Goal: Task Accomplishment & Management: Use online tool/utility

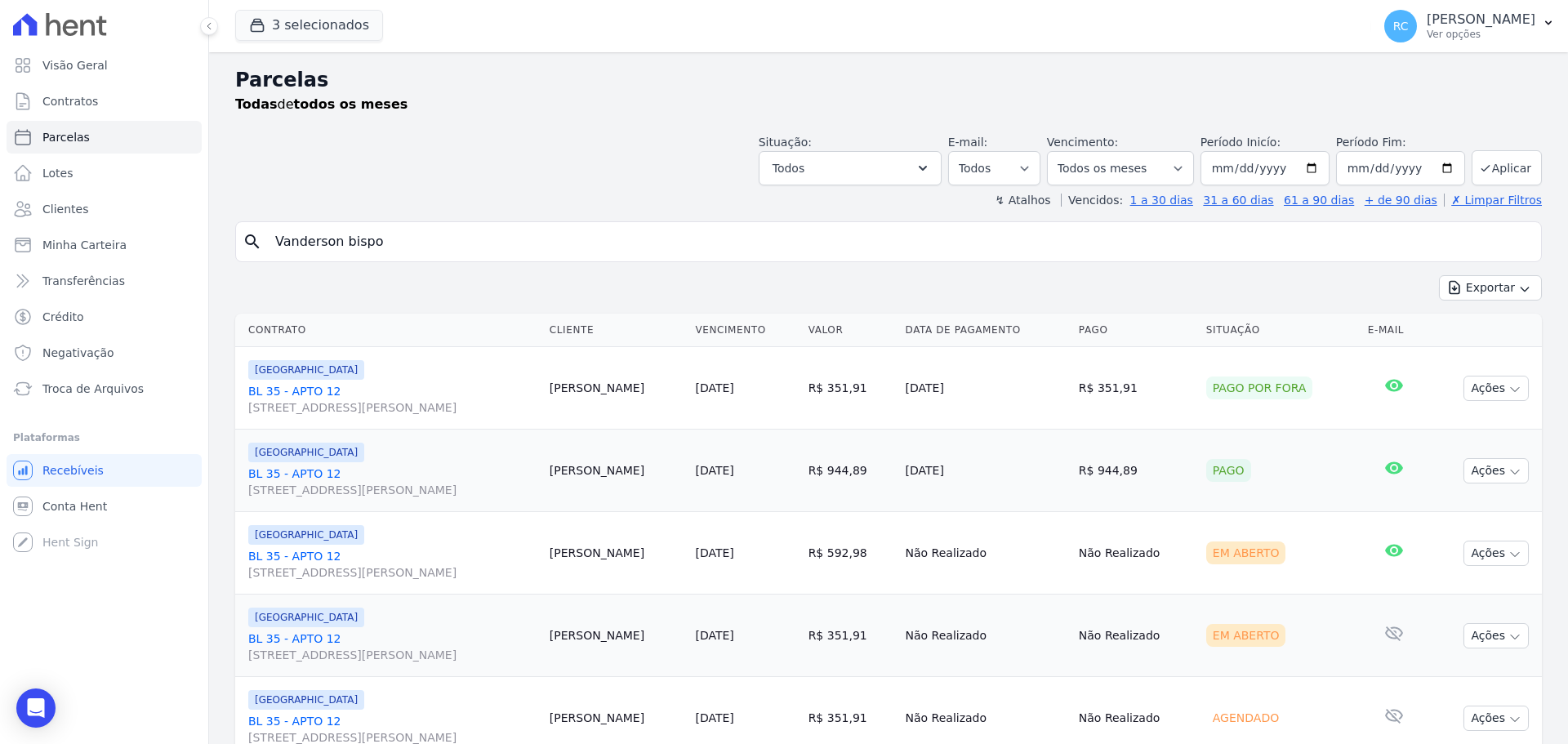
select select
click at [917, 83] on h2 "Parcelas" at bounding box center [888, 80] width 1307 height 29
click at [855, 169] on button "Todos" at bounding box center [850, 167] width 183 height 34
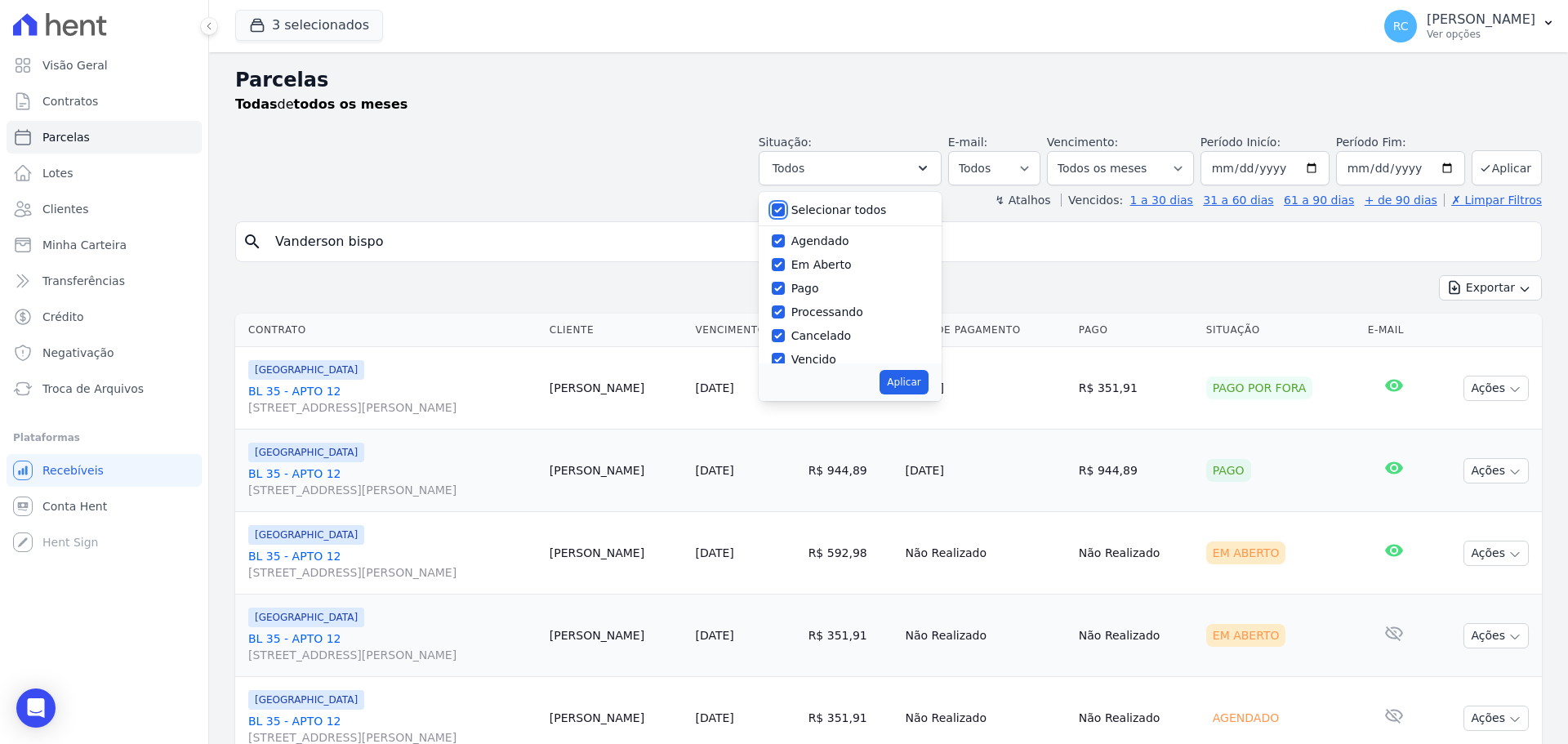
click at [784, 207] on input "Selecionar todos" at bounding box center [778, 209] width 13 height 13
checkbox input "false"
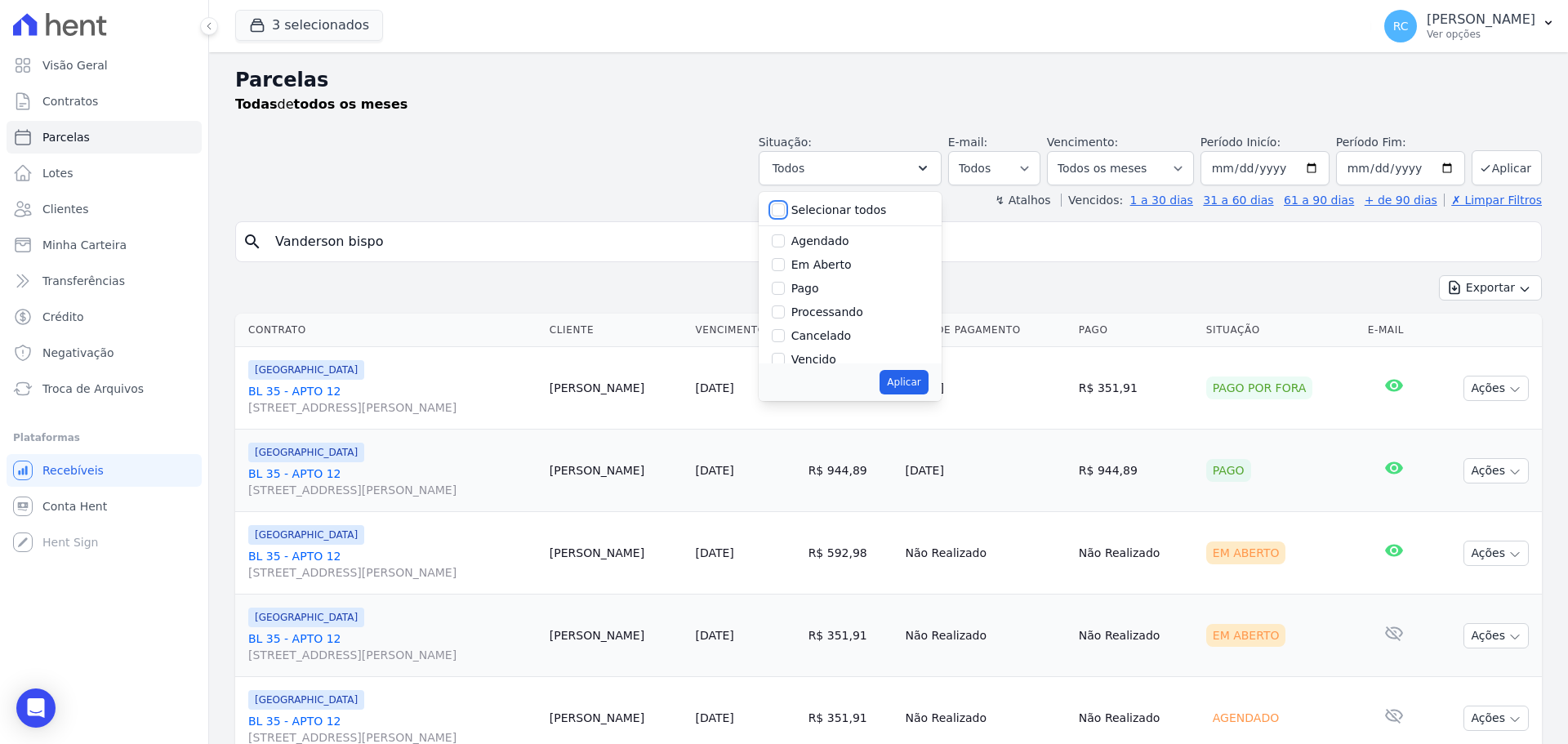
checkbox input "false"
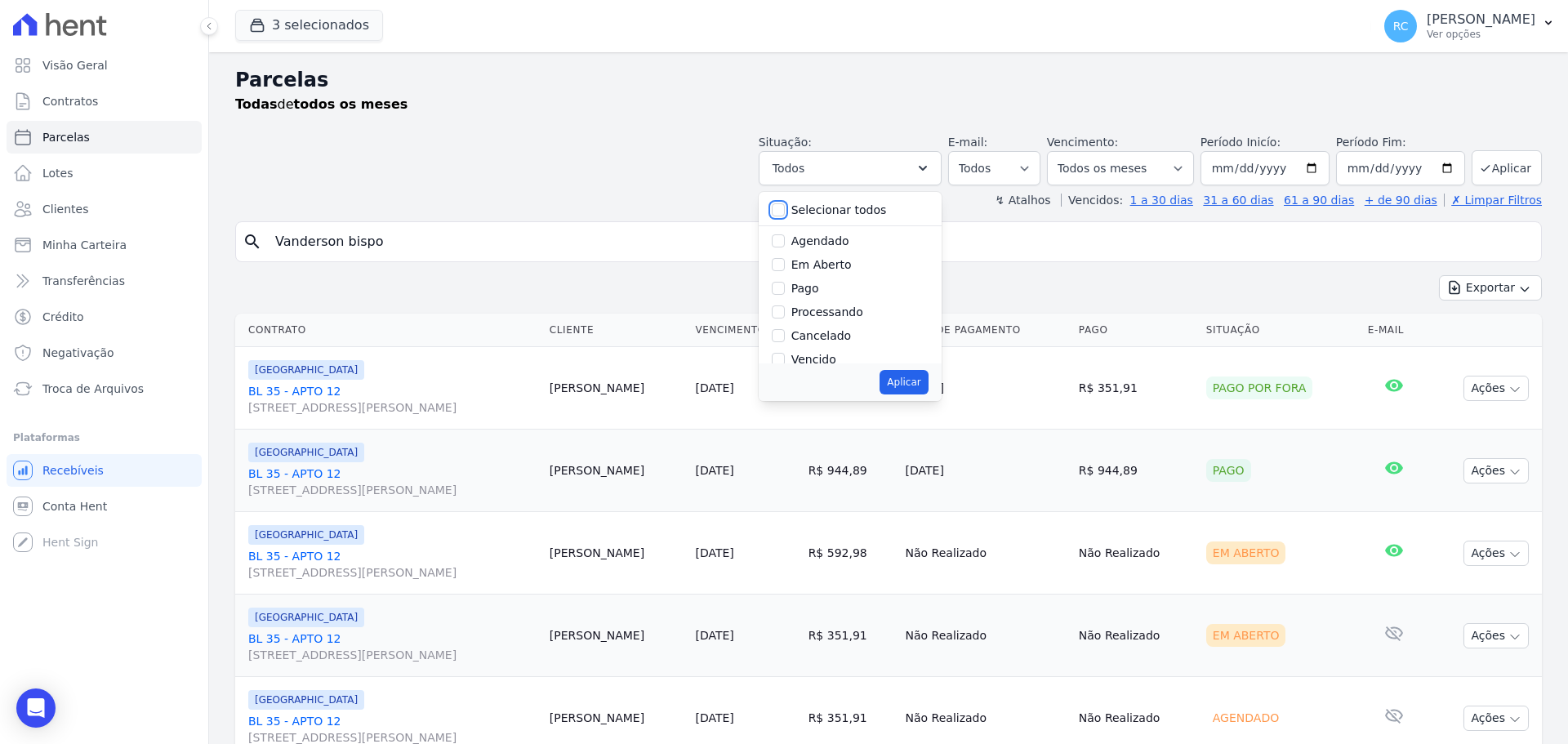
checkbox input "false"
click at [789, 287] on div "Vencido" at bounding box center [850, 278] width 157 height 23
click at [784, 283] on input "Vencido" at bounding box center [778, 277] width 13 height 13
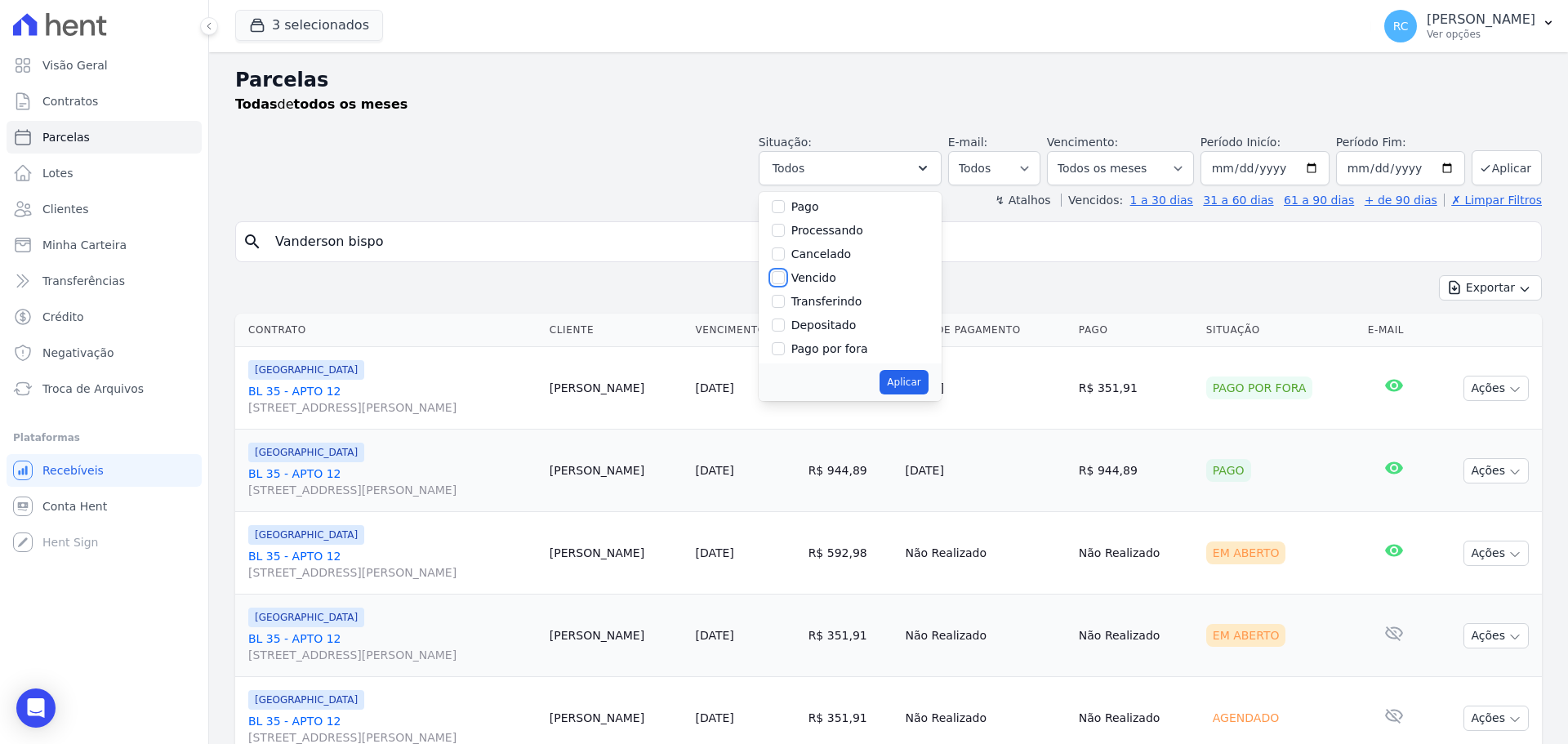
checkbox input "true"
click at [912, 387] on button "Aplicar" at bounding box center [903, 382] width 48 height 24
select select "overdue"
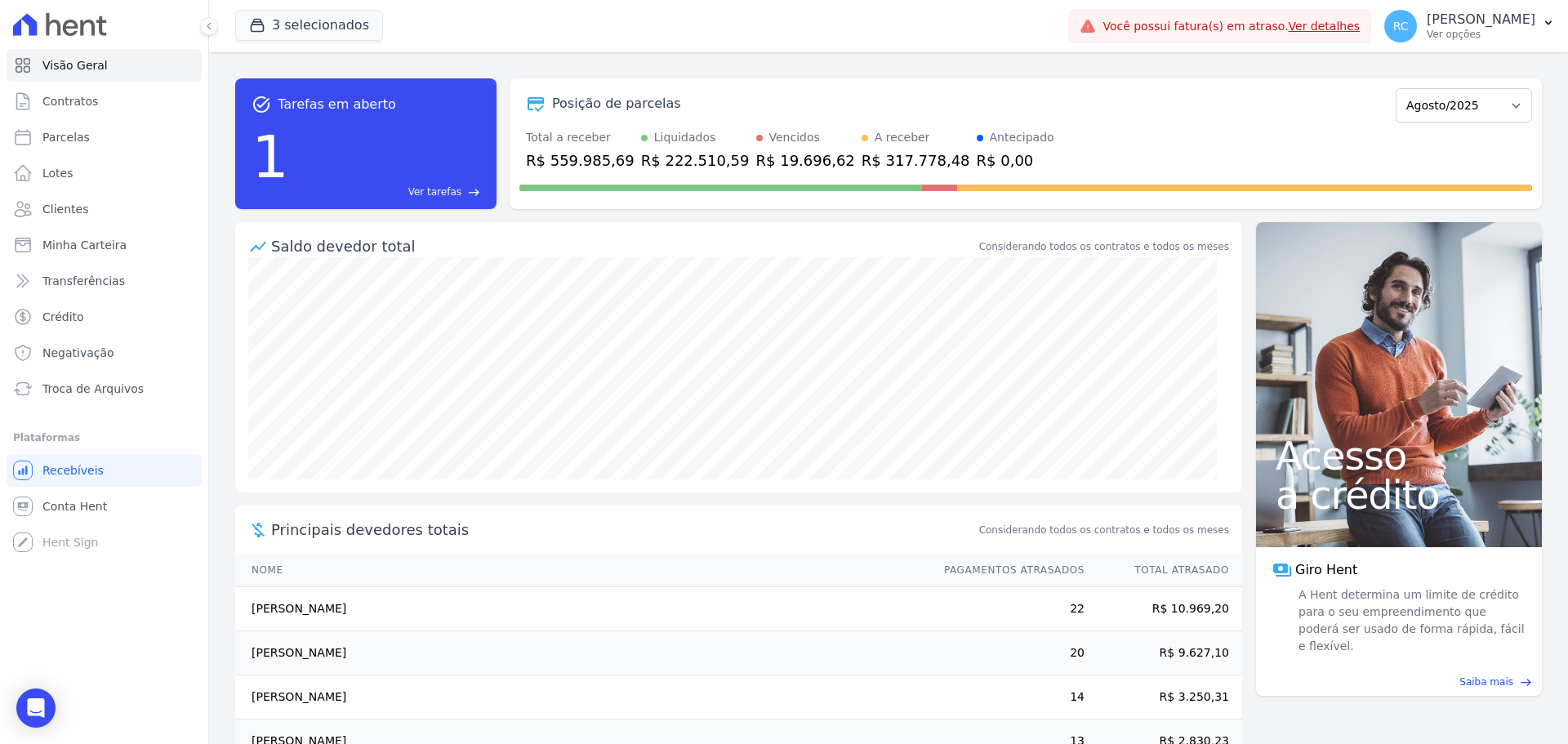
click at [436, 192] on span "Ver tarefas" at bounding box center [435, 191] width 53 height 15
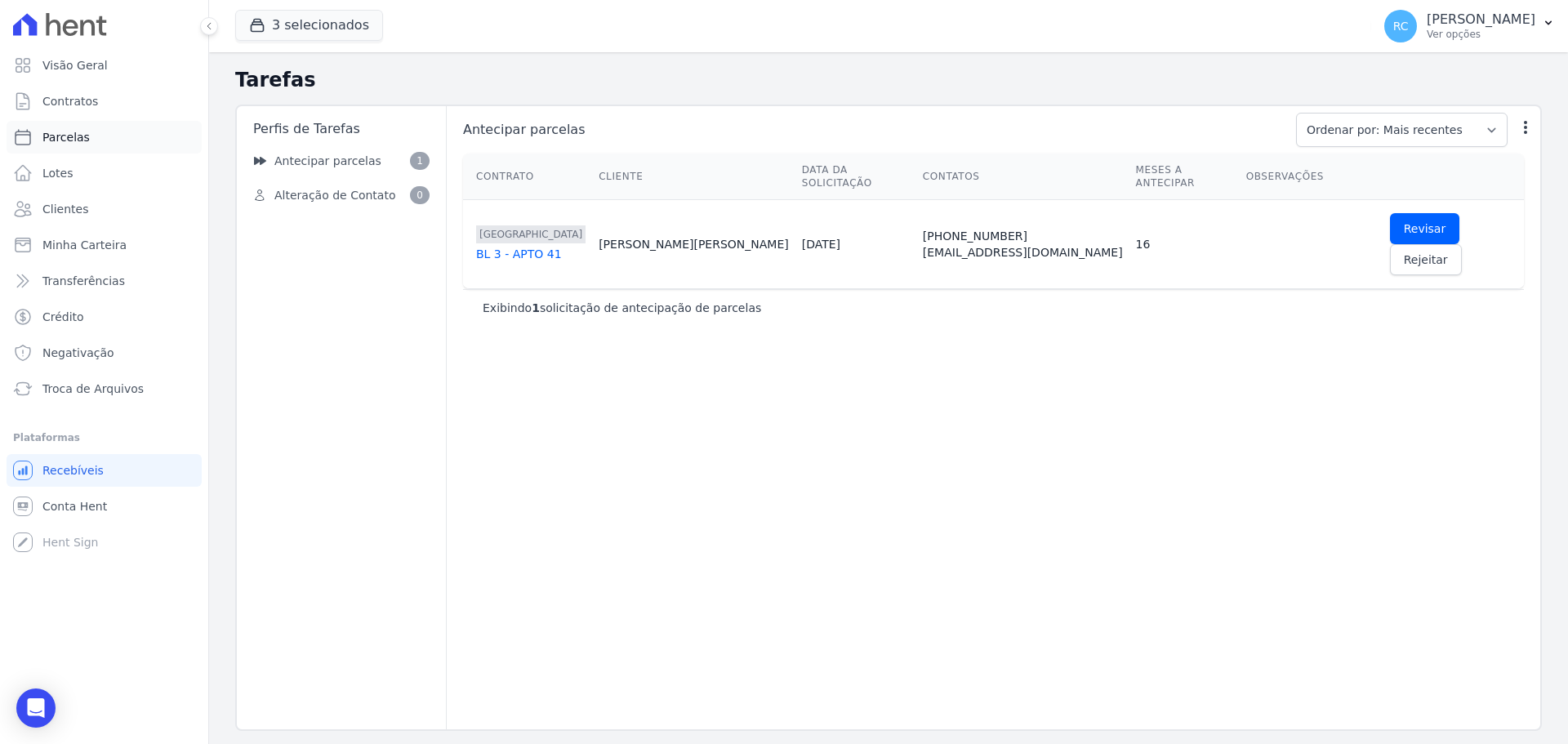
click at [106, 131] on link "Parcelas" at bounding box center [104, 136] width 195 height 32
select select
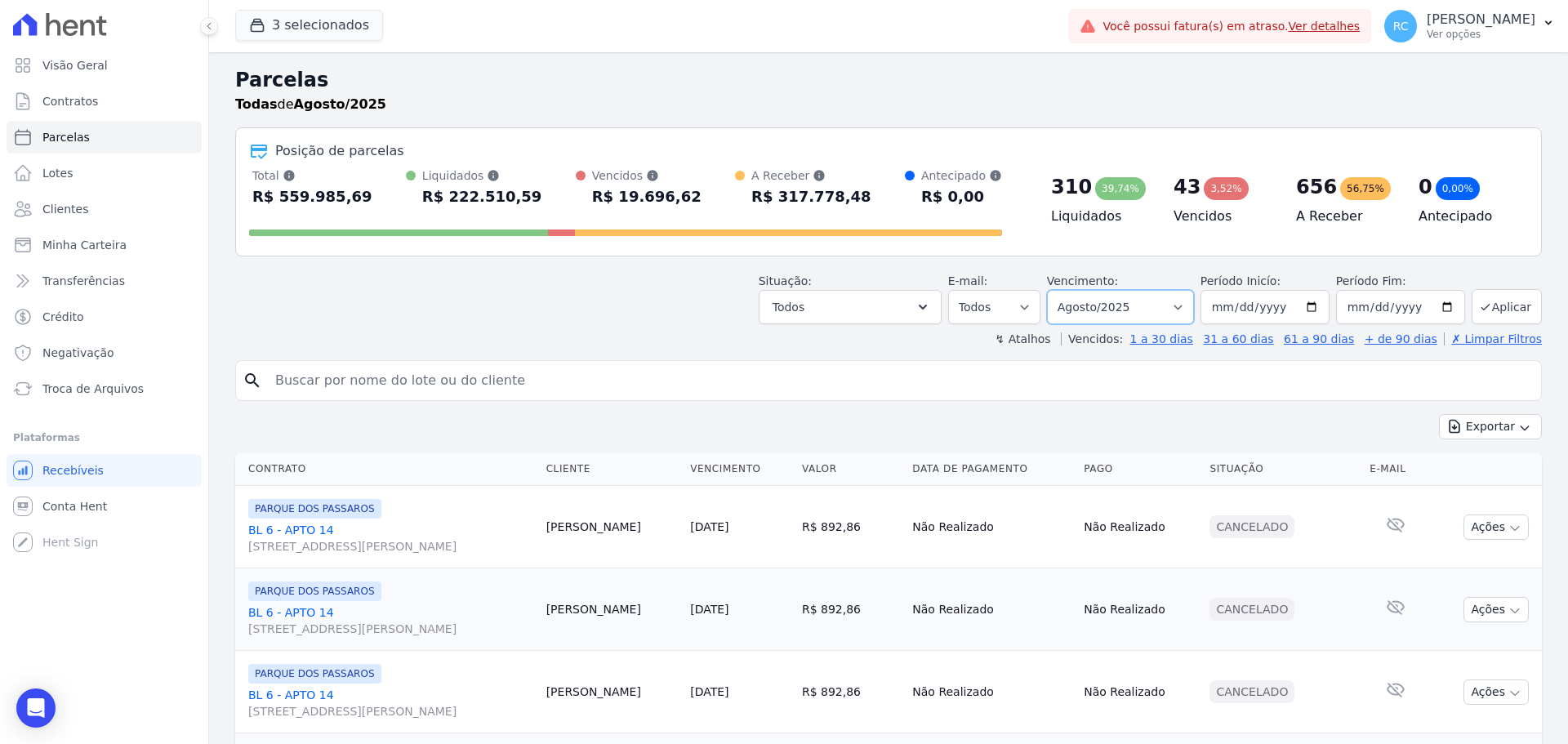
click at [1109, 313] on select "Filtrar por período ──────── Todos os meses Dezembro/2021 Janeiro/2022 Fevereir…" at bounding box center [1120, 306] width 147 height 34
select select "all"
click at [1058, 290] on select "Filtrar por período ──────── Todos os meses Dezembro/2021 Janeiro/2022 Fevereir…" at bounding box center [1120, 306] width 147 height 34
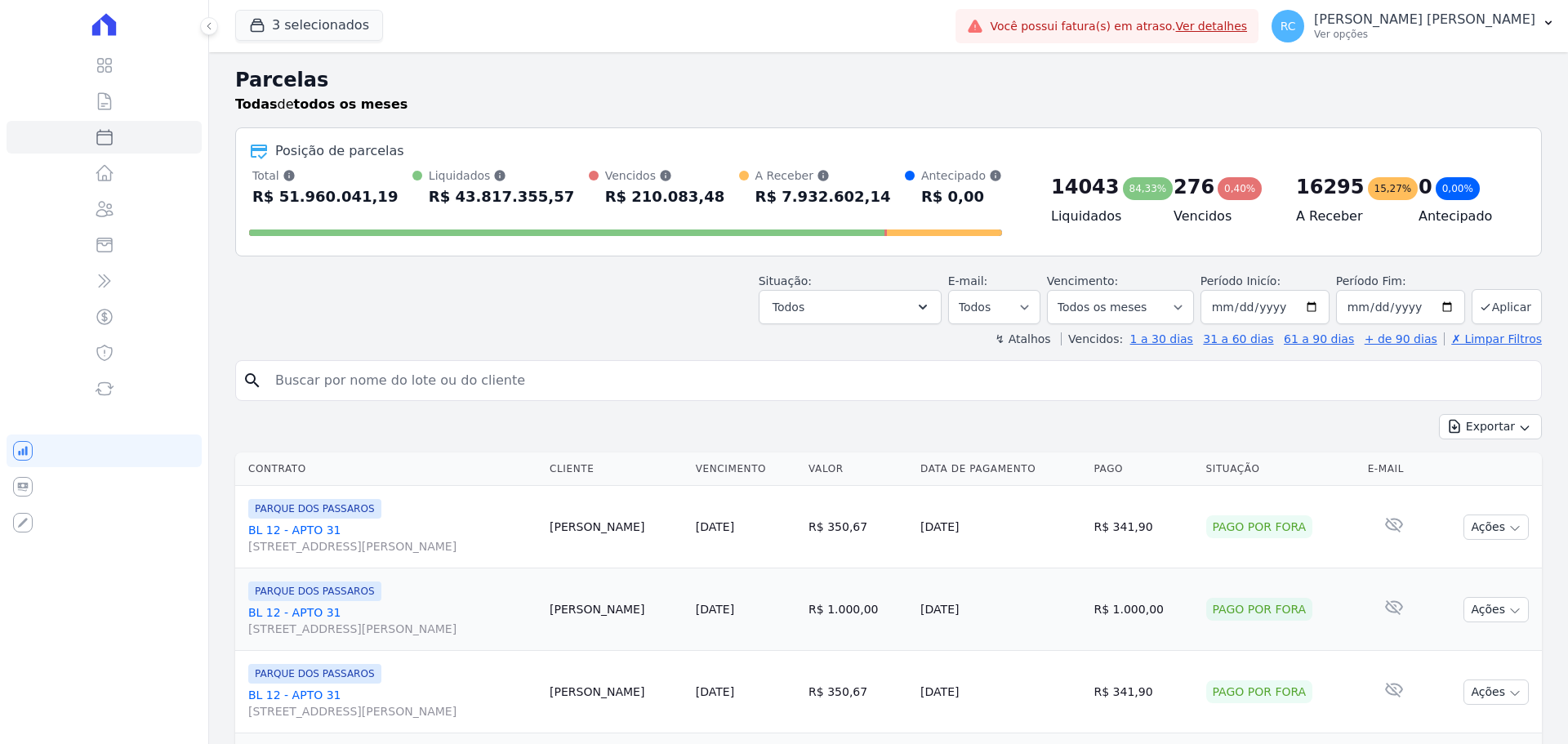
select select
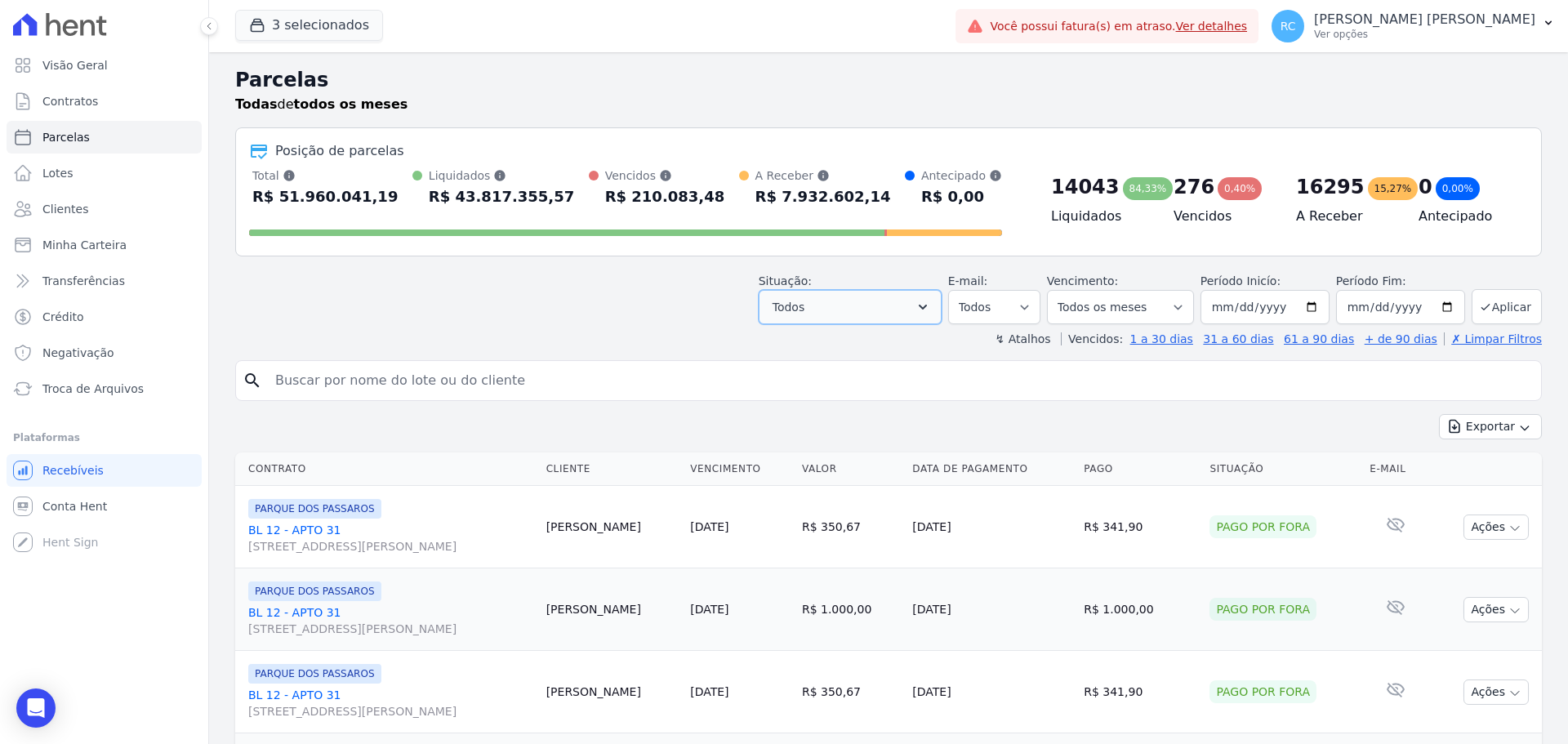
drag, startPoint x: 940, startPoint y: 312, endPoint x: 930, endPoint y: 317, distance: 11.2
click at [930, 312] on icon "button" at bounding box center [923, 306] width 17 height 17
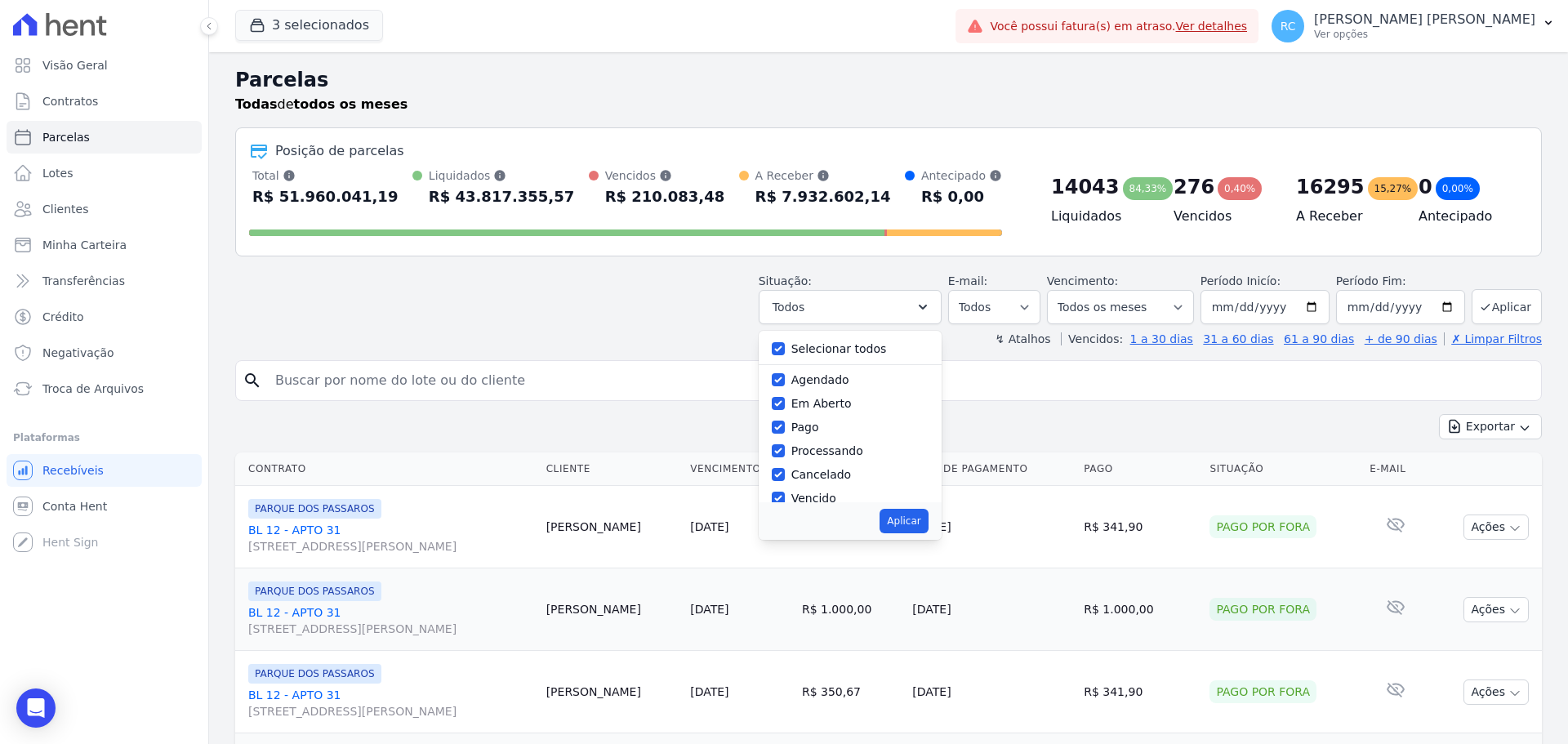
click at [815, 349] on label "Selecionar todos" at bounding box center [839, 348] width 96 height 13
click at [784, 349] on input "Selecionar todos" at bounding box center [778, 348] width 13 height 13
checkbox input "false"
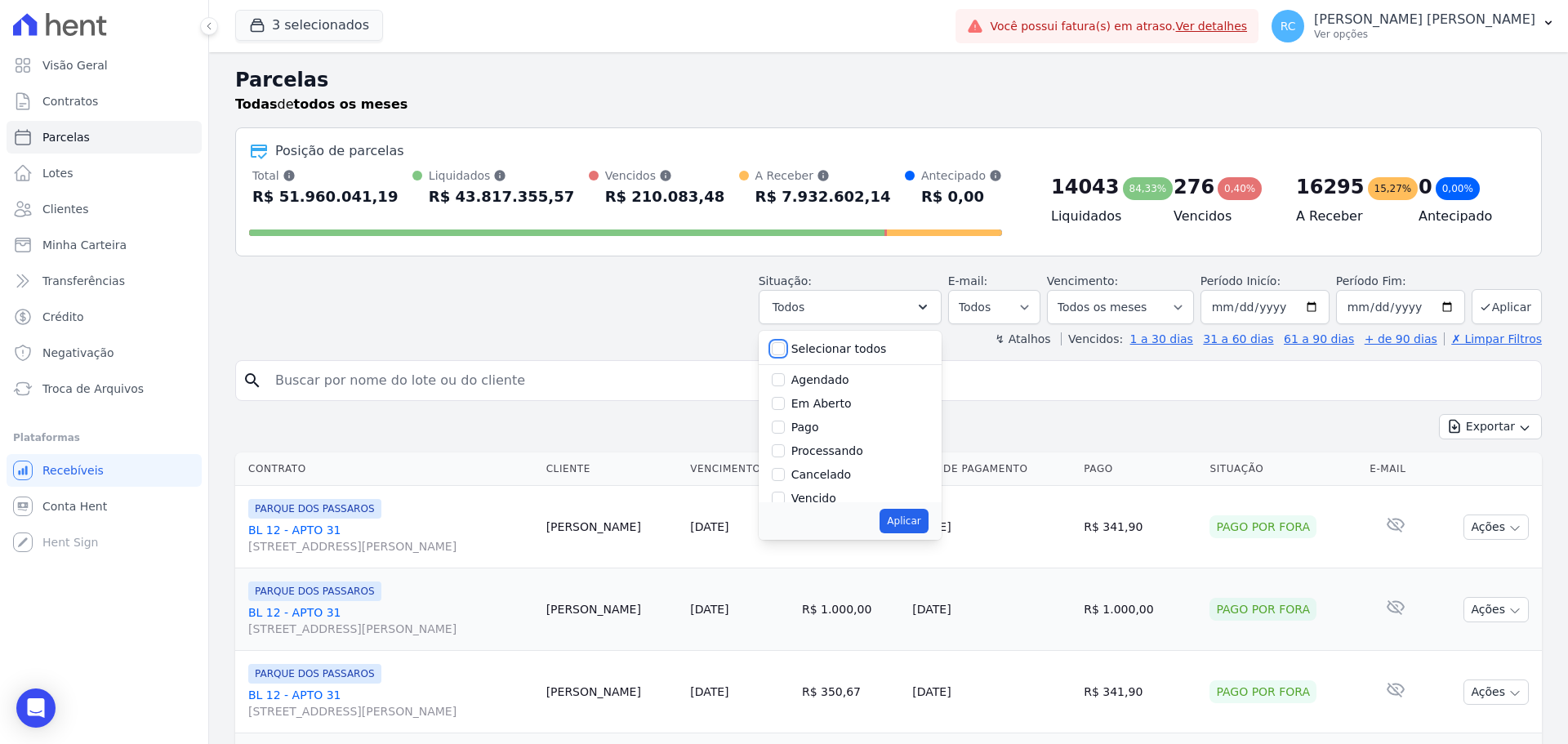
checkbox input "false"
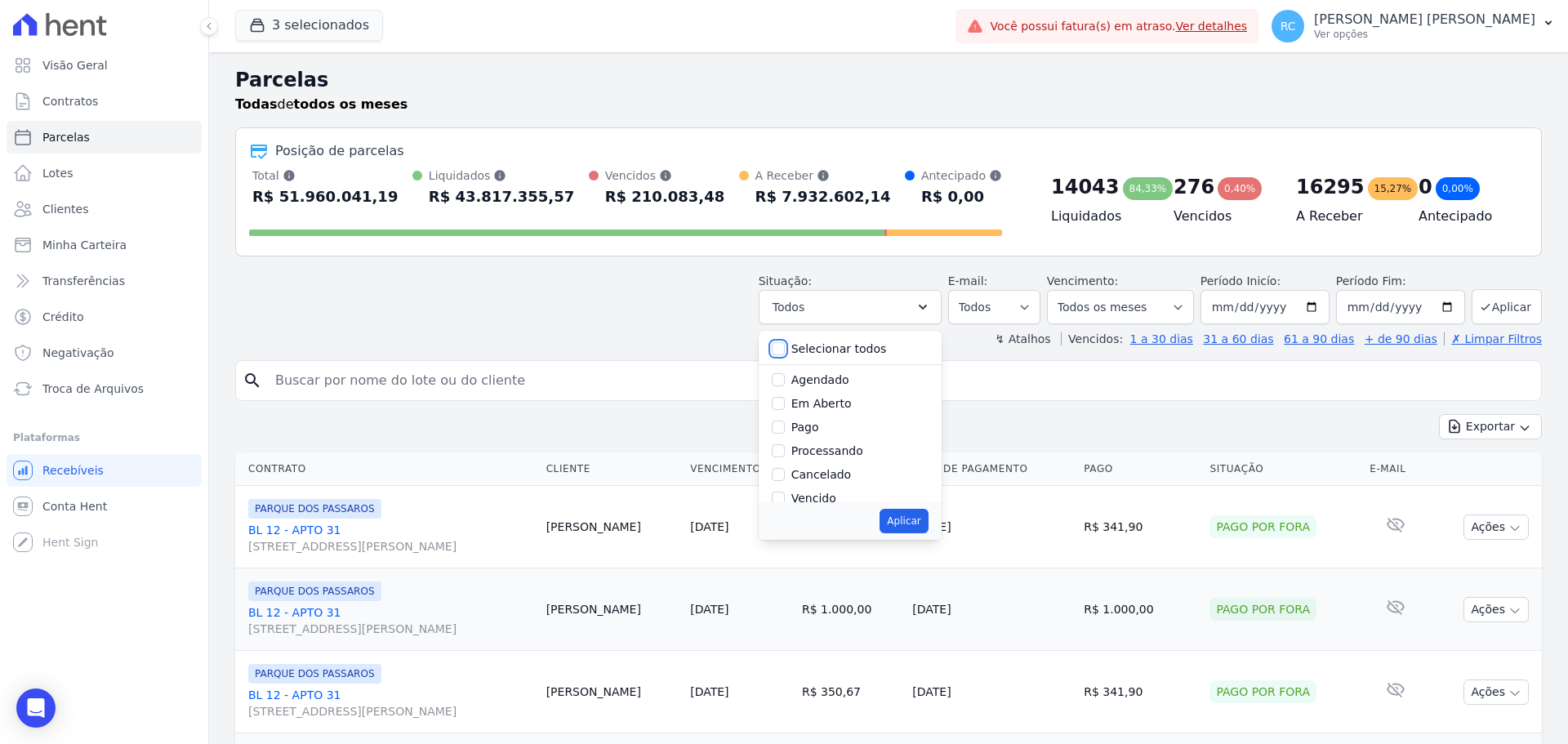
checkbox input "false"
click at [784, 425] on div "Vencido" at bounding box center [850, 417] width 157 height 23
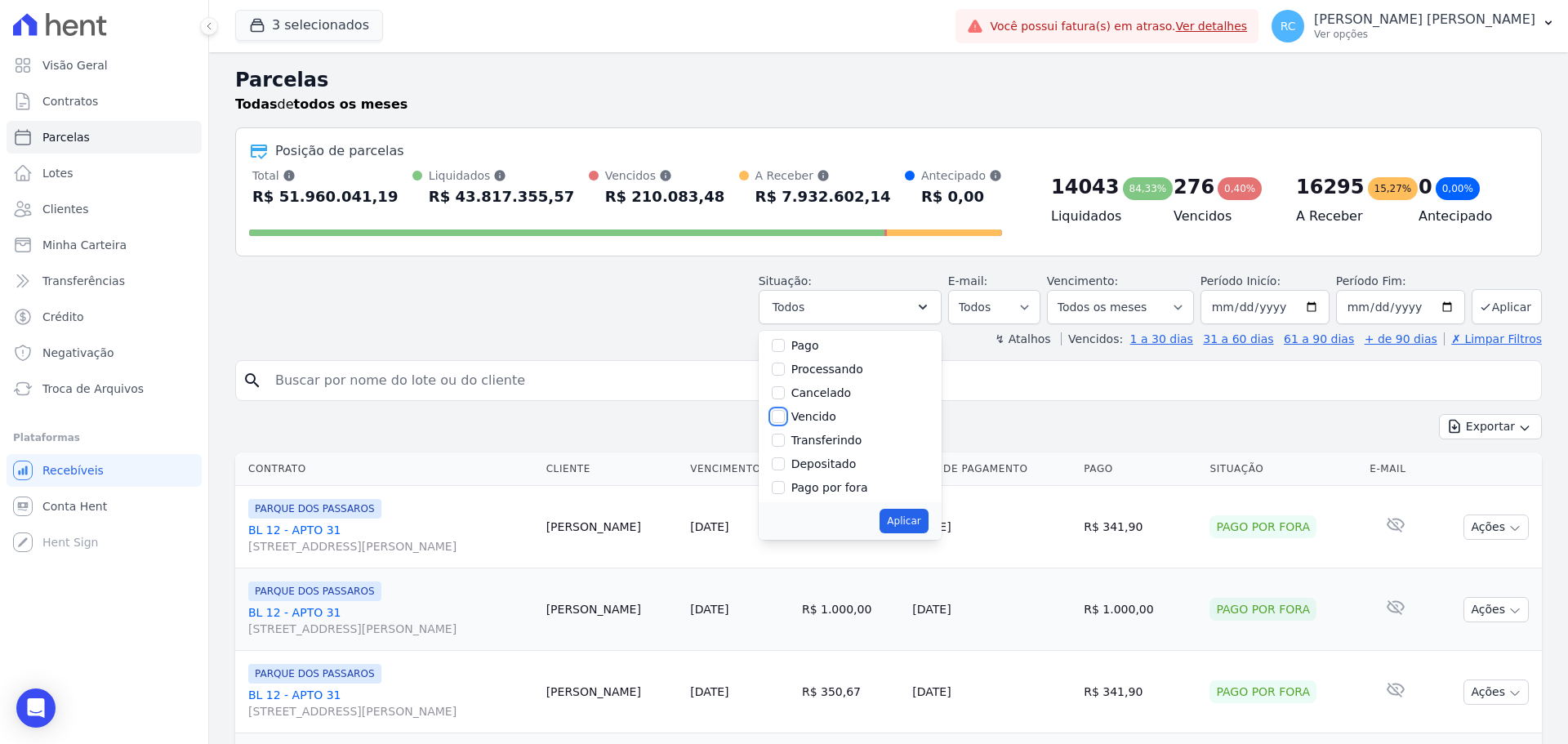
click at [784, 420] on input "Vencido" at bounding box center [778, 416] width 13 height 13
checkbox input "true"
click at [921, 527] on button "Aplicar" at bounding box center [903, 520] width 48 height 24
select select "overdue"
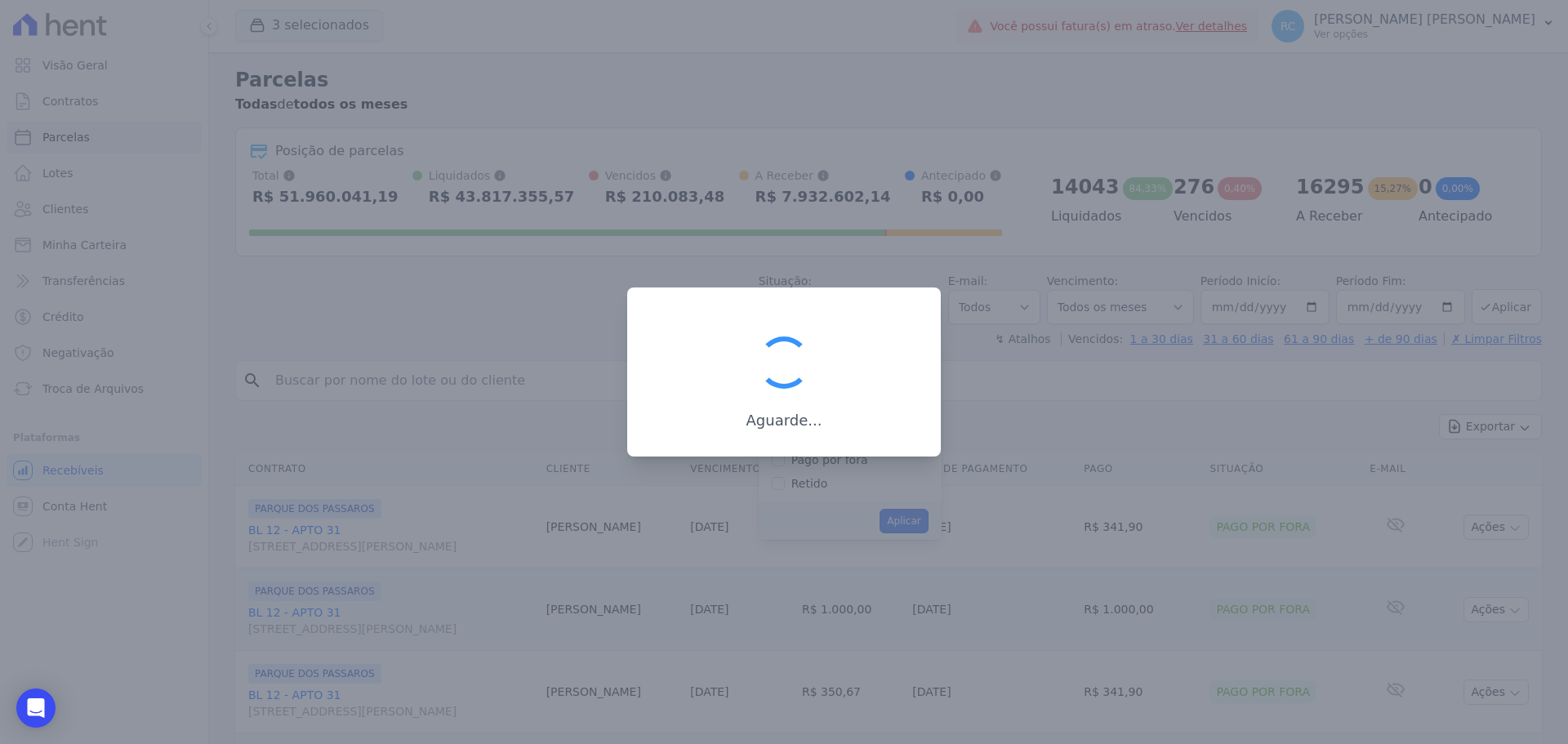
scroll to position [29, 0]
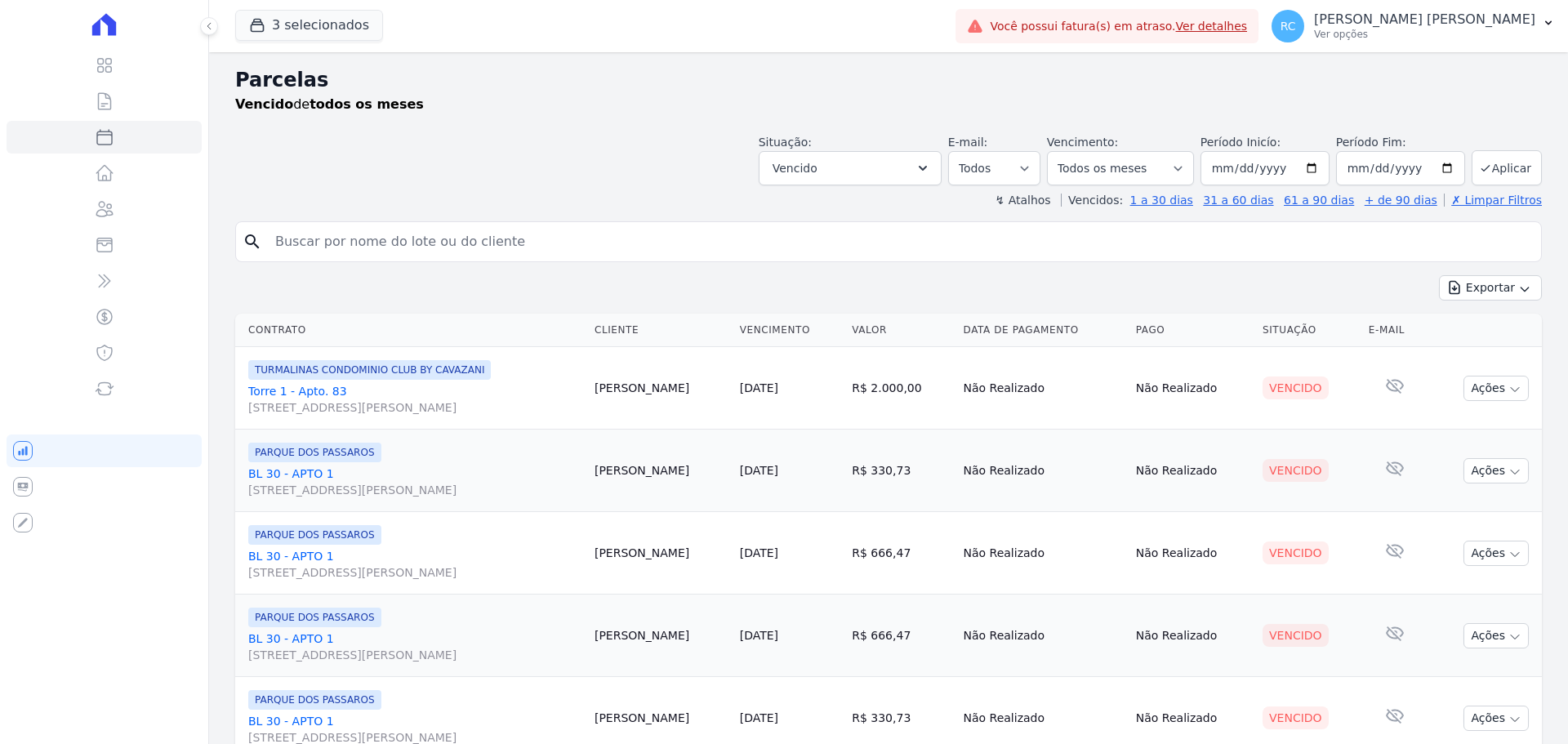
select select
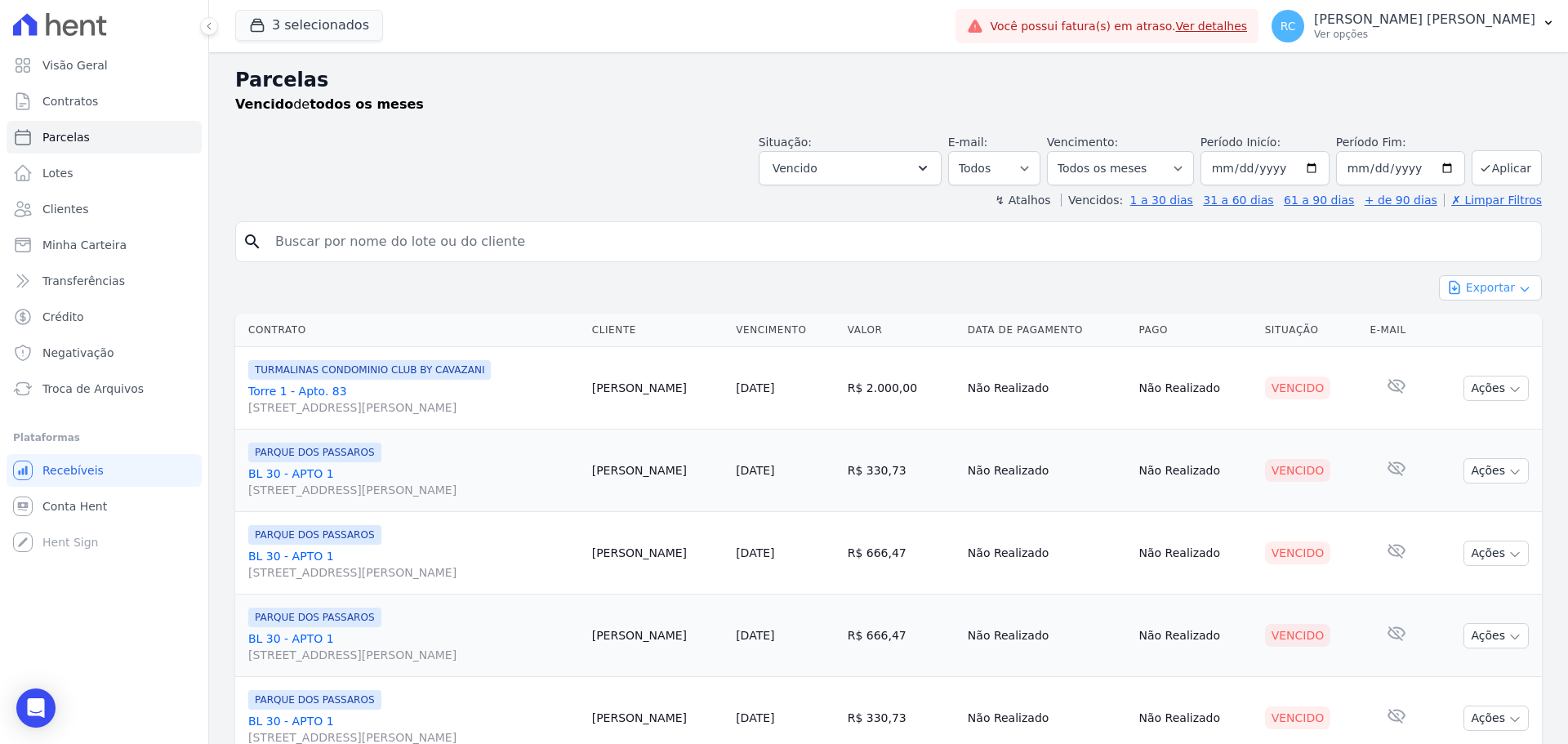
click at [1518, 288] on icon "button" at bounding box center [1524, 288] width 13 height 13
click at [1495, 351] on span "Exportar CSV" at bounding box center [1489, 354] width 86 height 17
click at [1466, 355] on span "Exportar CSV" at bounding box center [1489, 354] width 86 height 17
